Goal: Check status: Check status

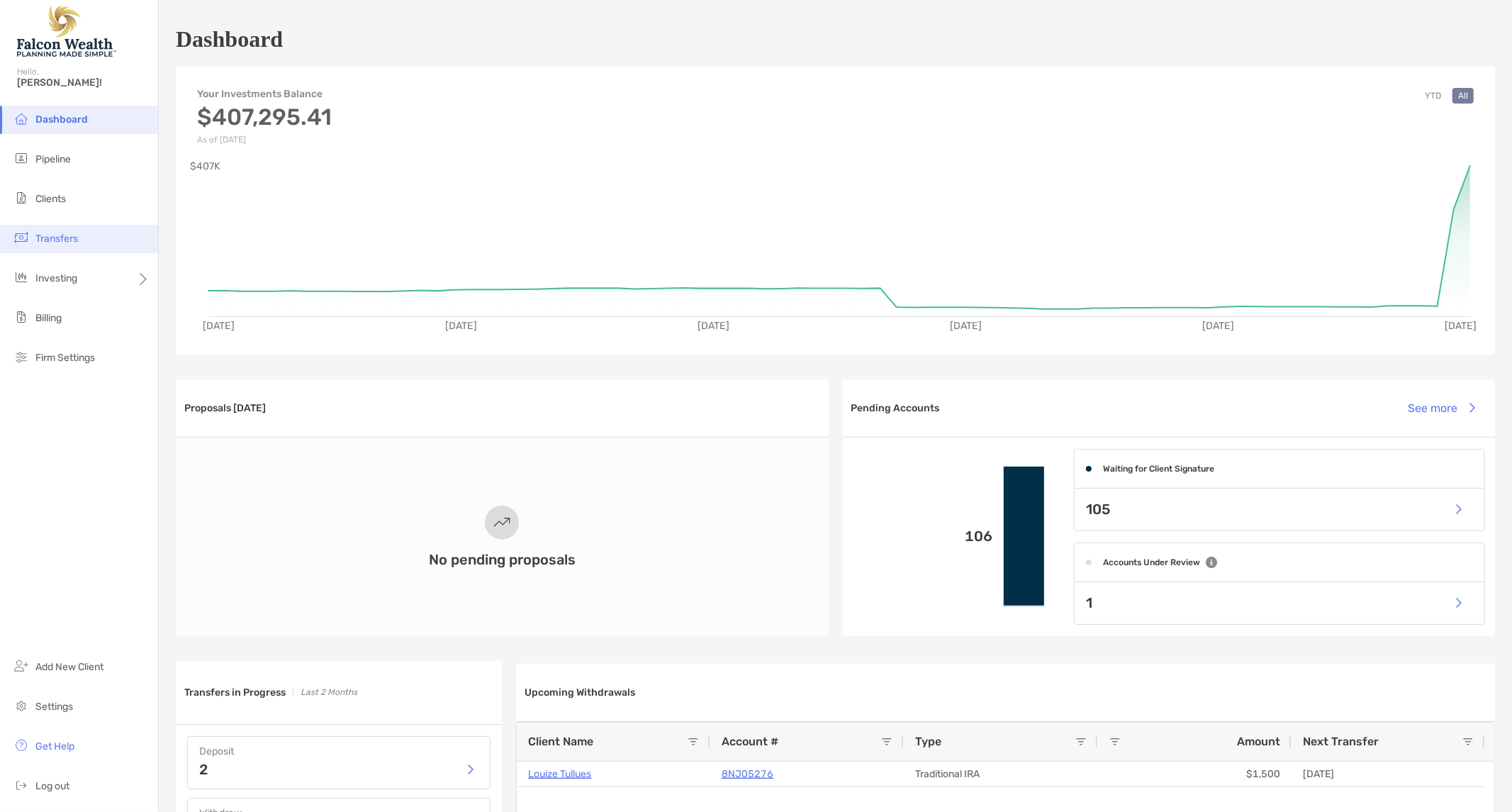
click at [60, 232] on span "Transfers" at bounding box center [56, 238] width 43 height 12
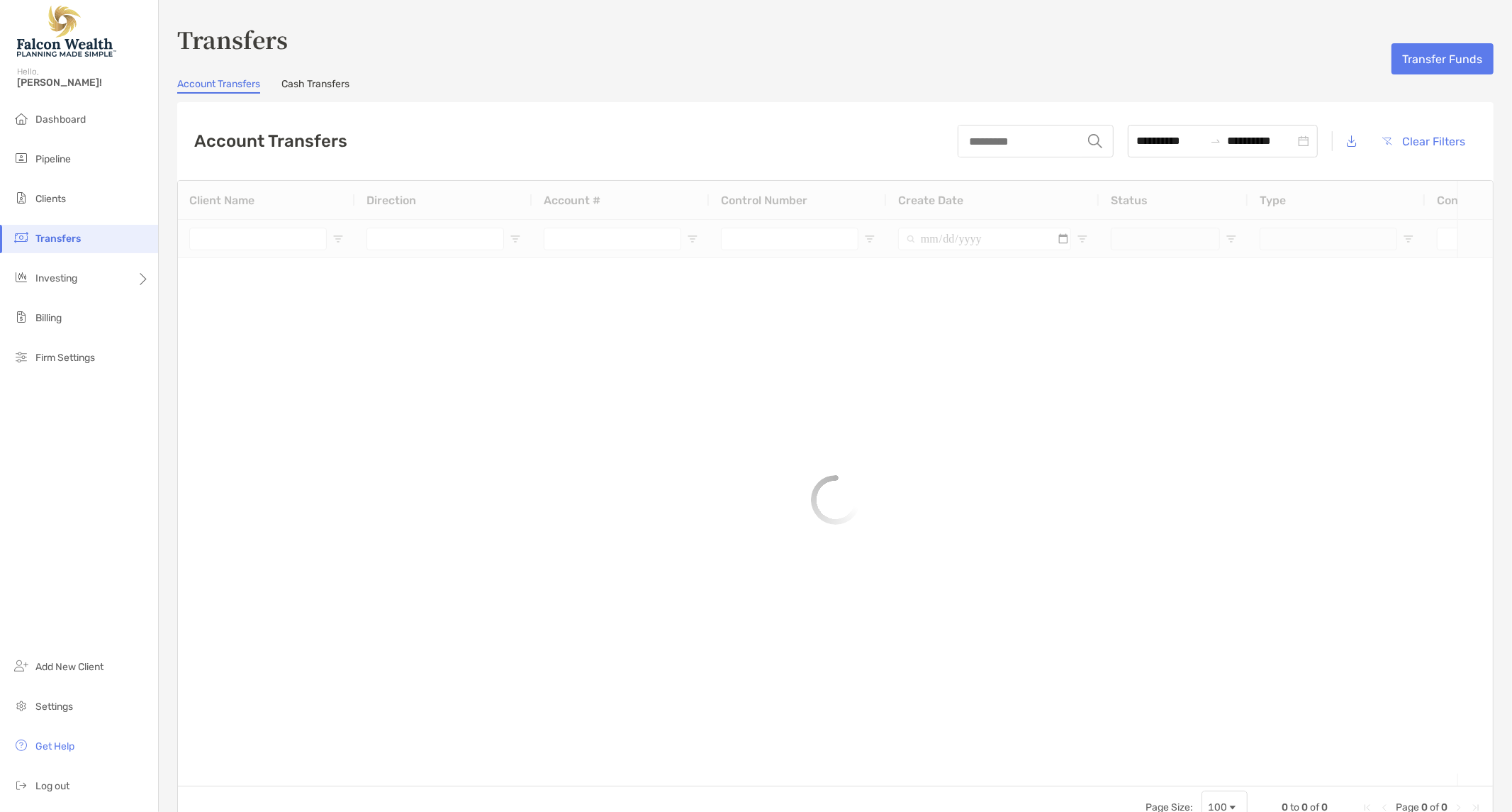
type input "*****"
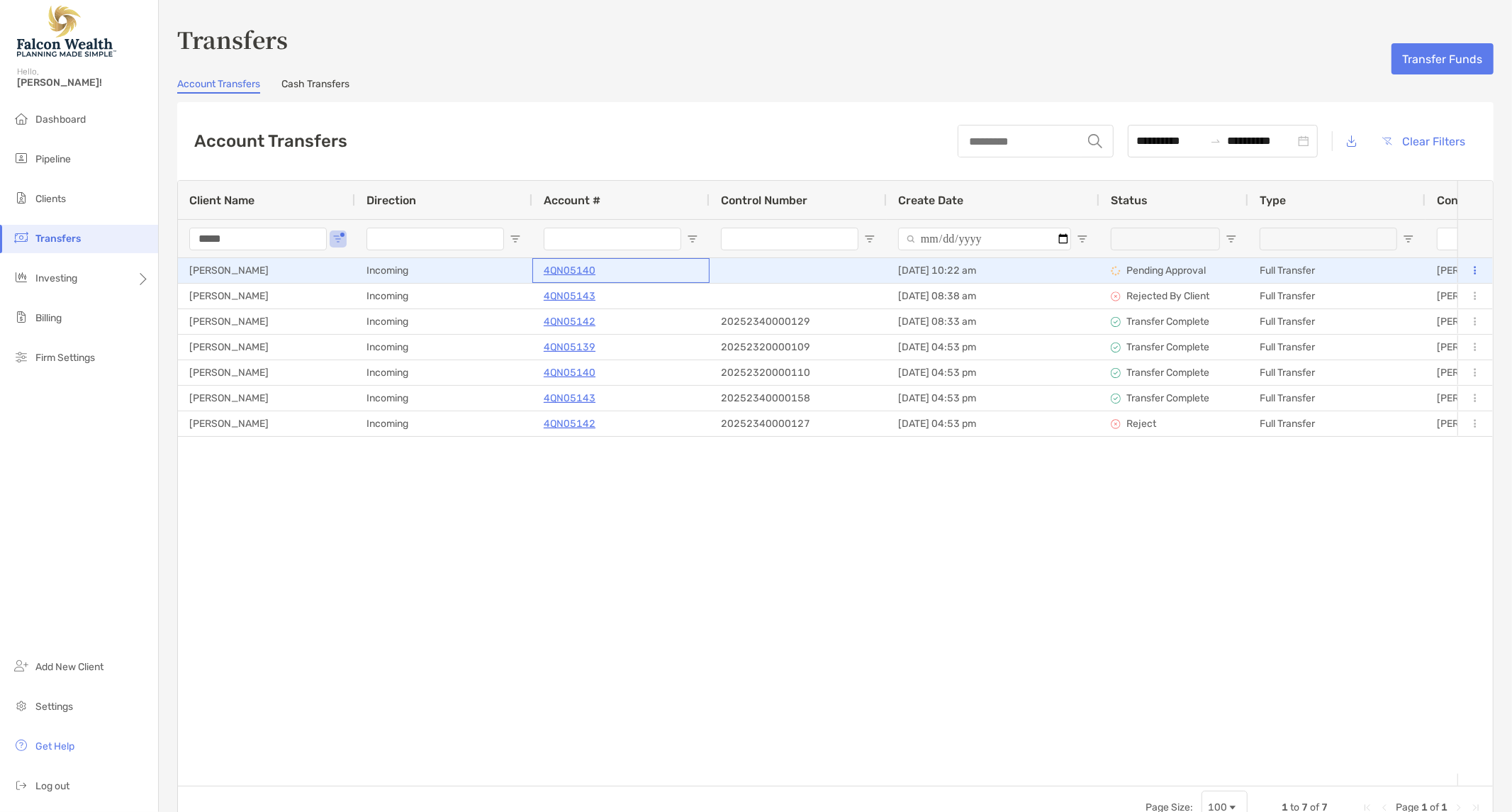
drag, startPoint x: 562, startPoint y: 259, endPoint x: 557, endPoint y: 266, distance: 8.6
click at [562, 259] on div "4QN05140" at bounding box center [621, 270] width 155 height 24
click at [557, 266] on p "4QN05140" at bounding box center [569, 271] width 52 height 18
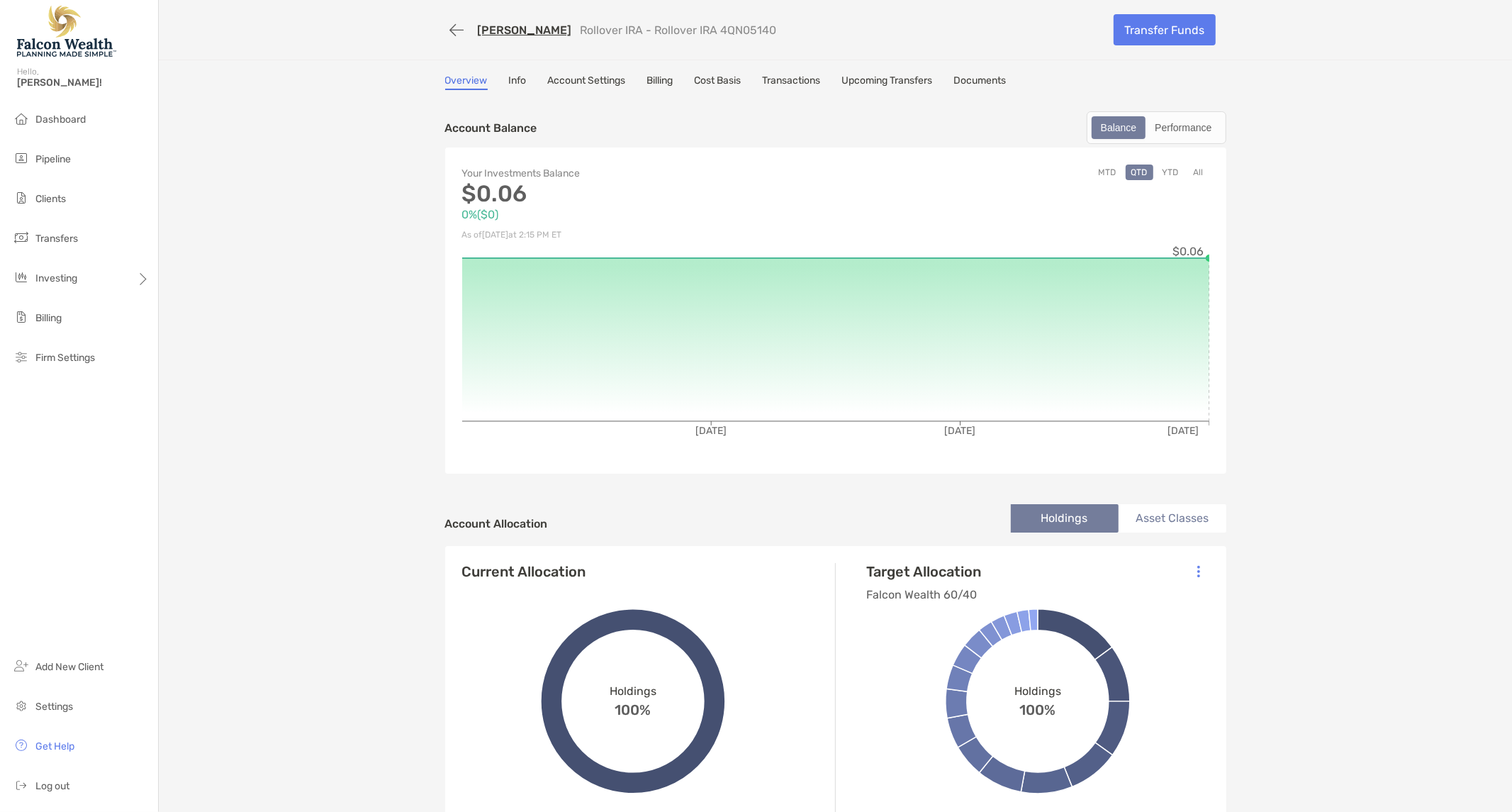
click at [875, 79] on link "Upcoming Transfers" at bounding box center [887, 82] width 91 height 16
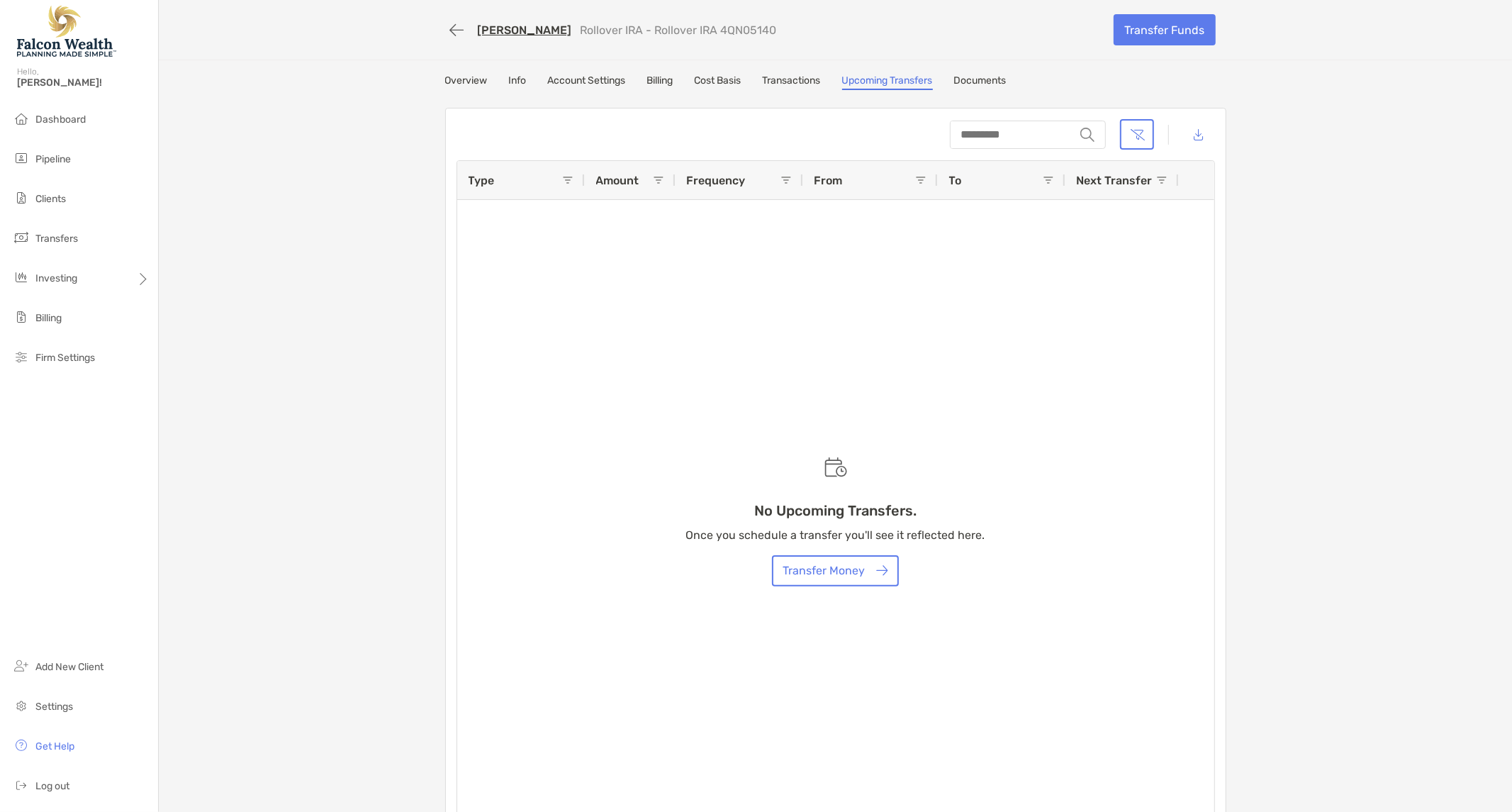
click at [781, 79] on link "Transactions" at bounding box center [791, 82] width 58 height 16
